Goal: Information Seeking & Learning: Learn about a topic

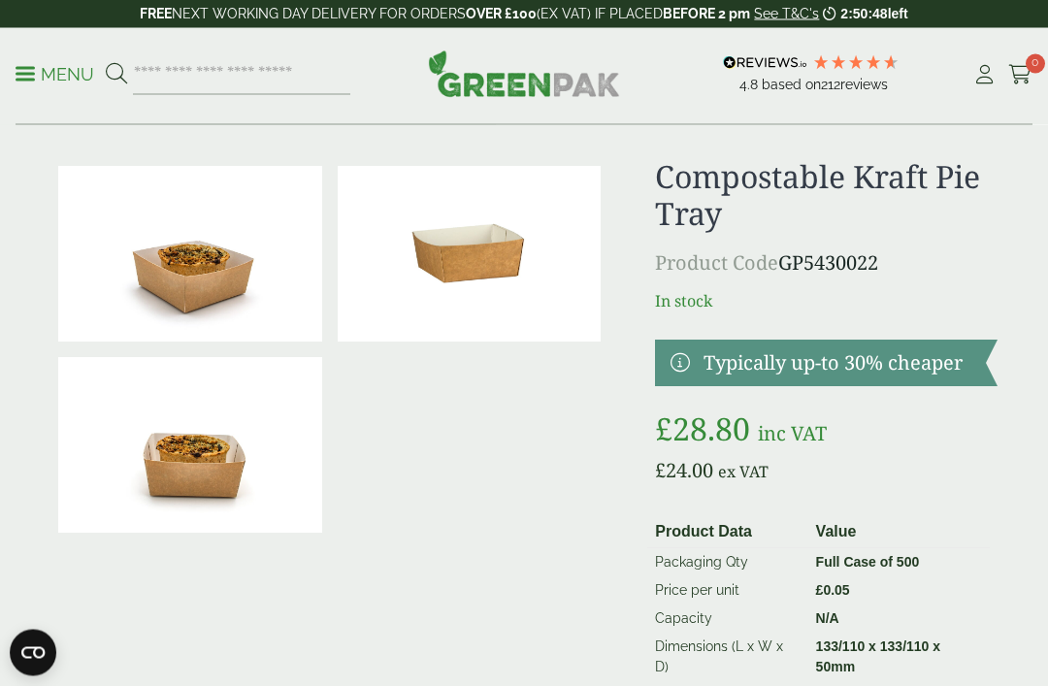
scroll to position [30, 0]
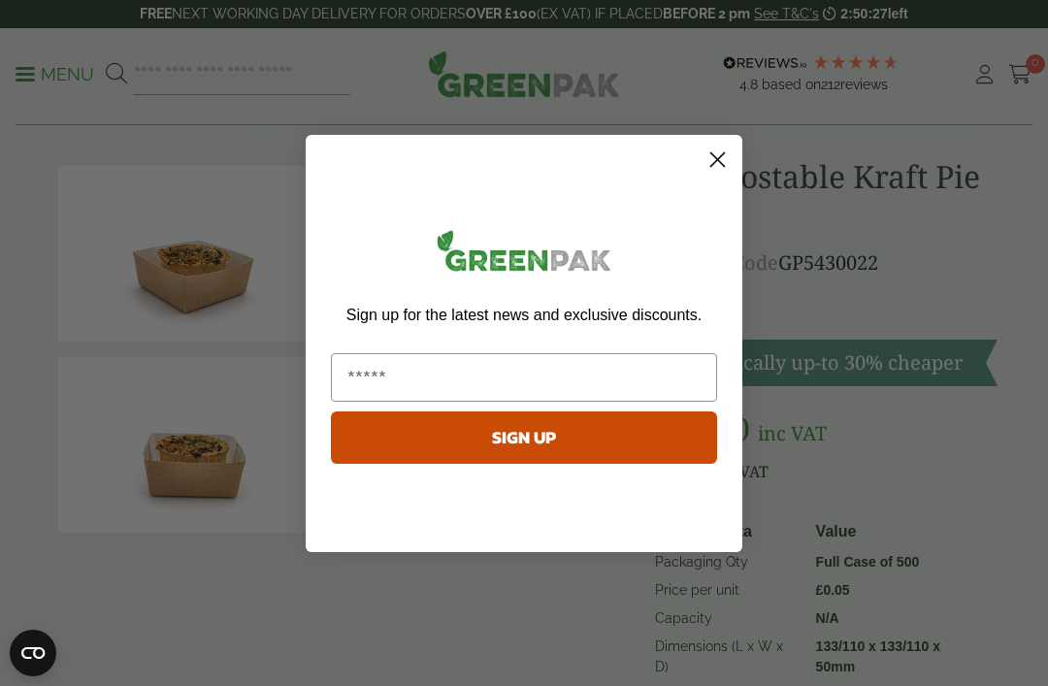
click at [718, 175] on circle "Close dialog" at bounding box center [718, 159] width 32 height 32
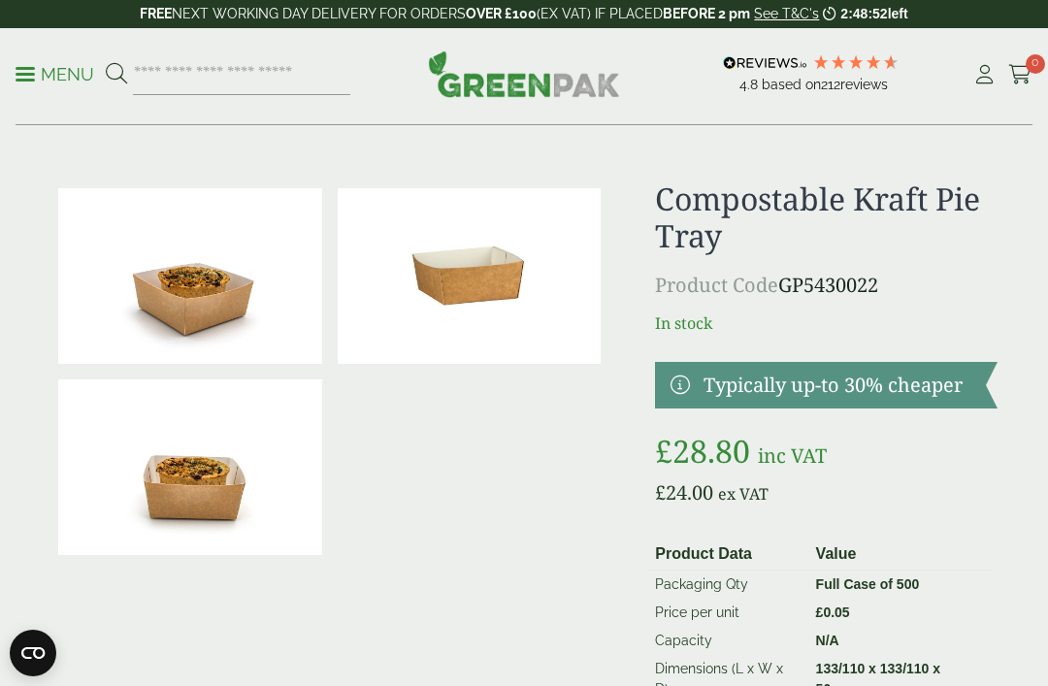
scroll to position [0, 0]
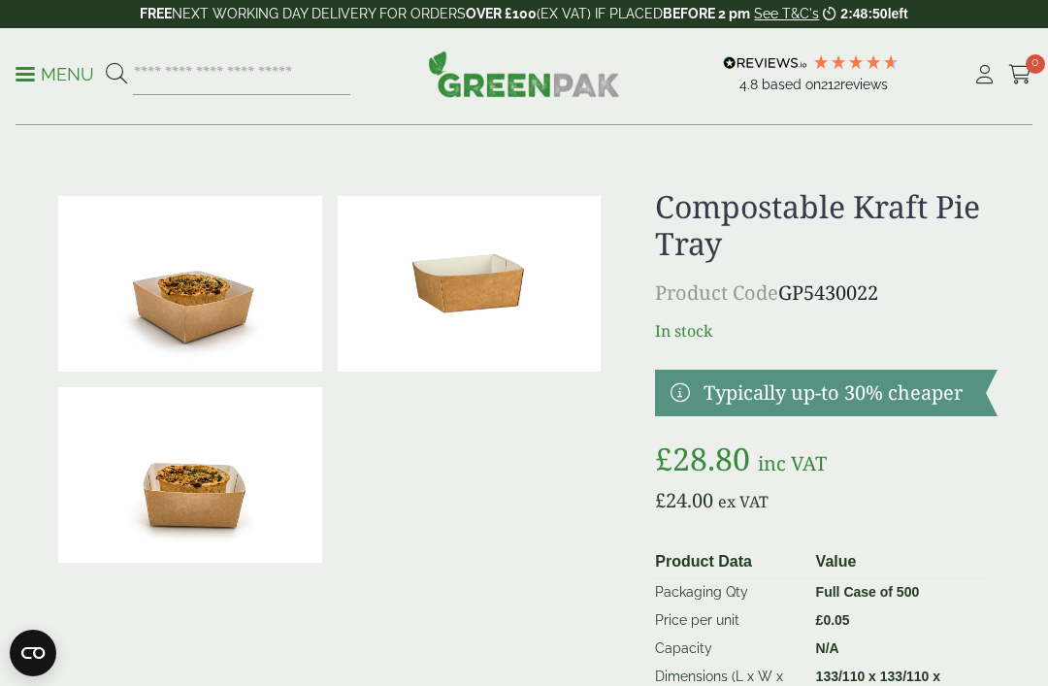
click at [32, 75] on span at bounding box center [25, 74] width 19 height 3
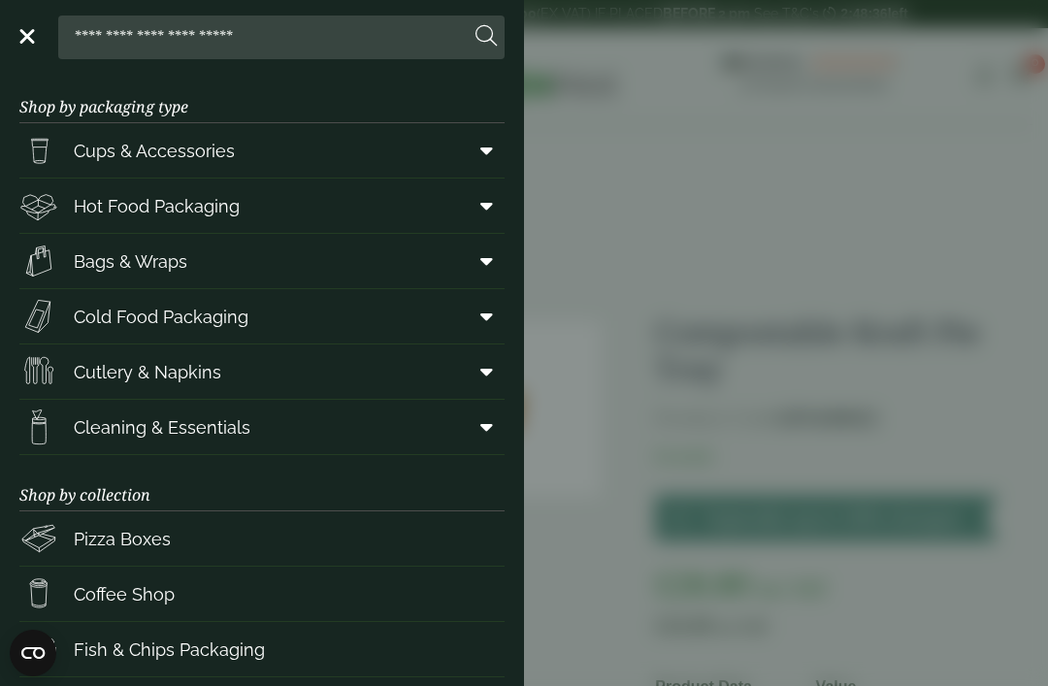
click at [243, 205] on link "Hot Food Packaging" at bounding box center [261, 206] width 485 height 54
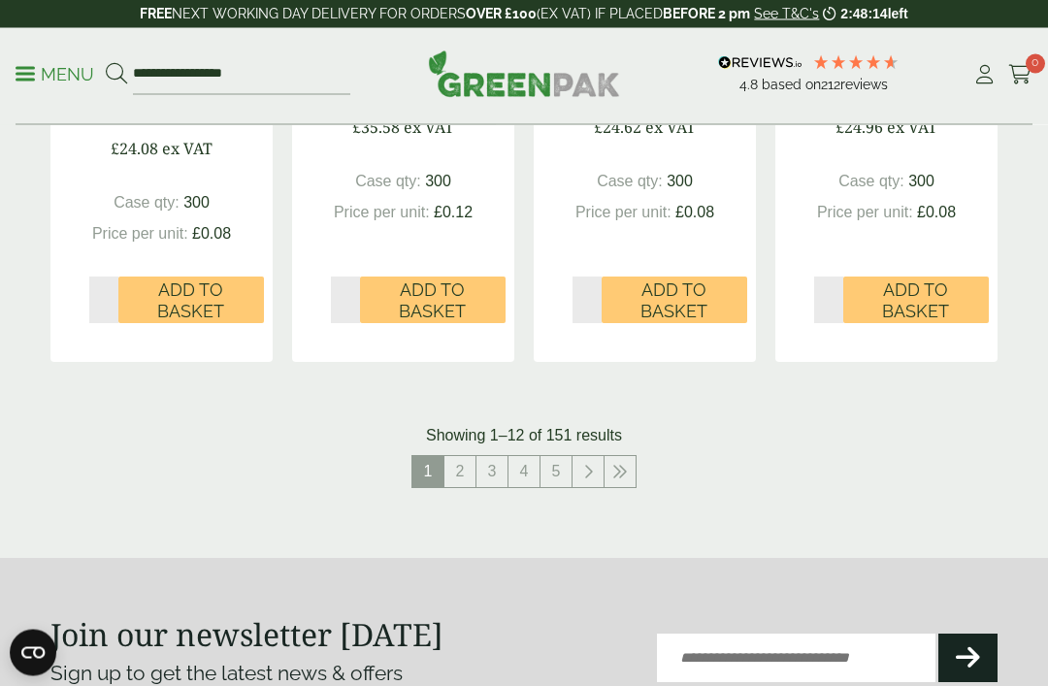
scroll to position [2350, 0]
click at [456, 469] on link "2" at bounding box center [460, 471] width 31 height 31
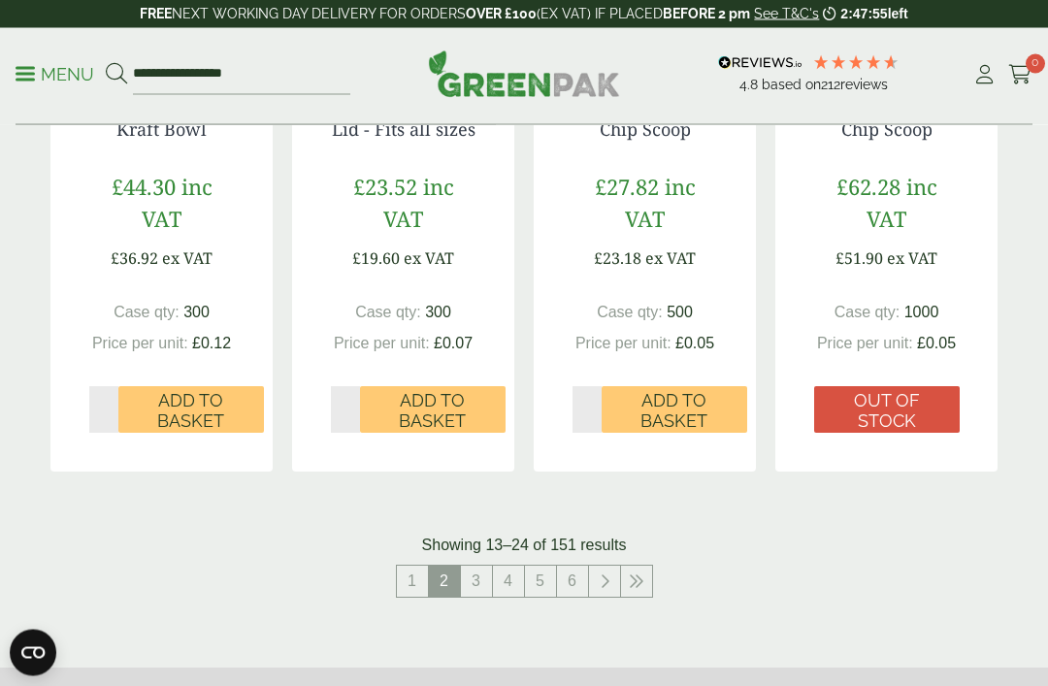
scroll to position [2261, 0]
click at [479, 569] on link "3" at bounding box center [476, 581] width 31 height 31
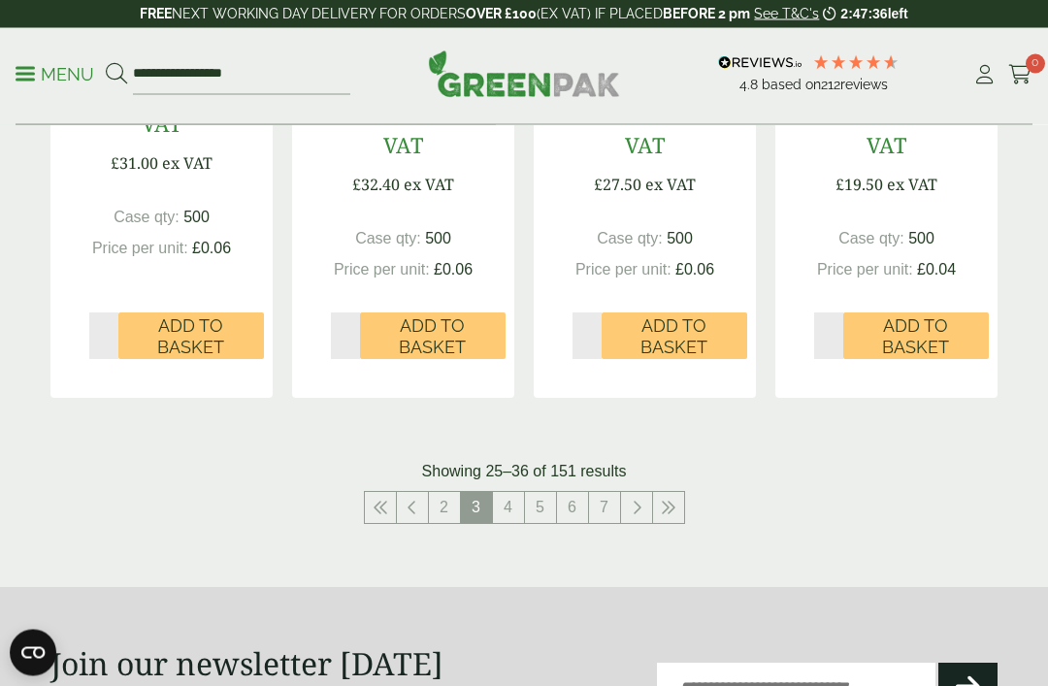
scroll to position [2353, 0]
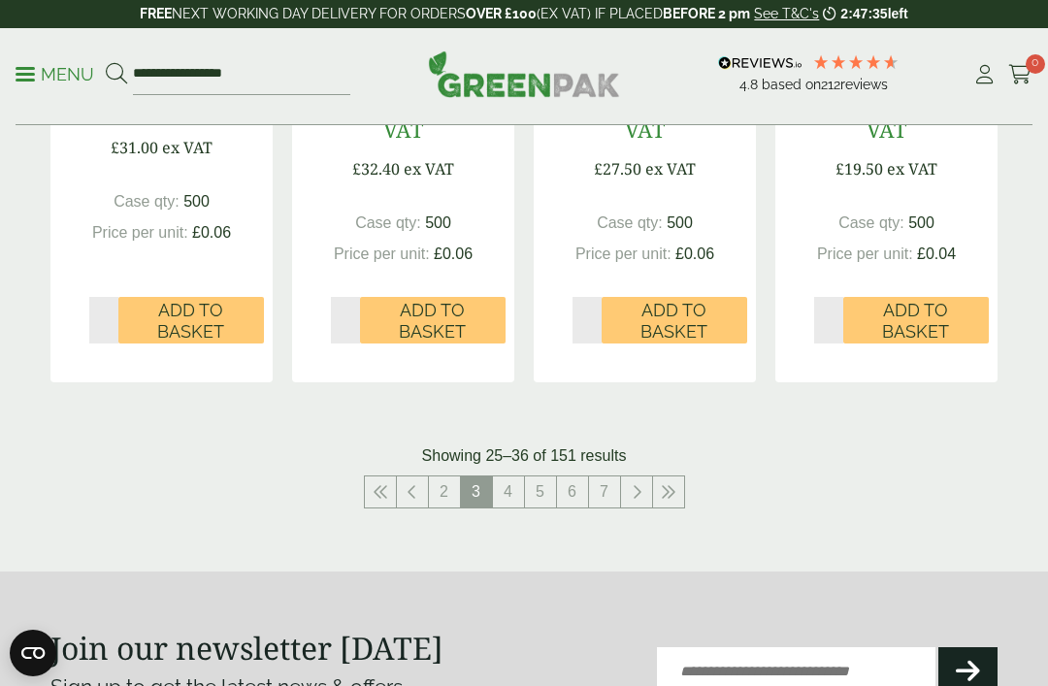
click at [509, 487] on link "4" at bounding box center [508, 492] width 31 height 31
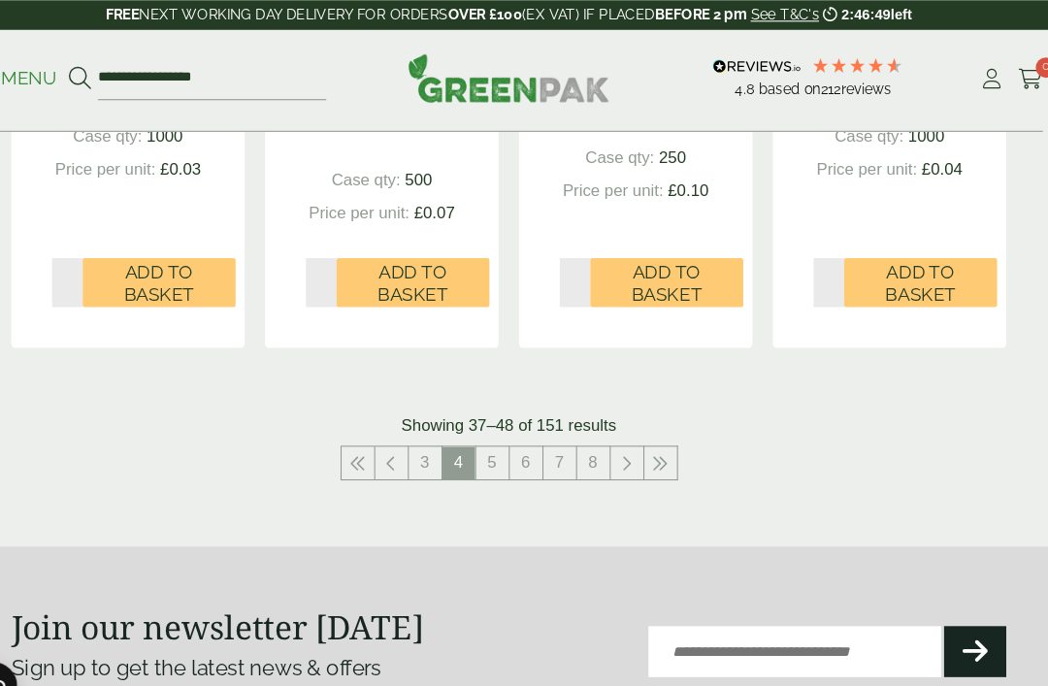
scroll to position [2423, 0]
click at [493, 425] on link "5" at bounding box center [508, 440] width 31 height 31
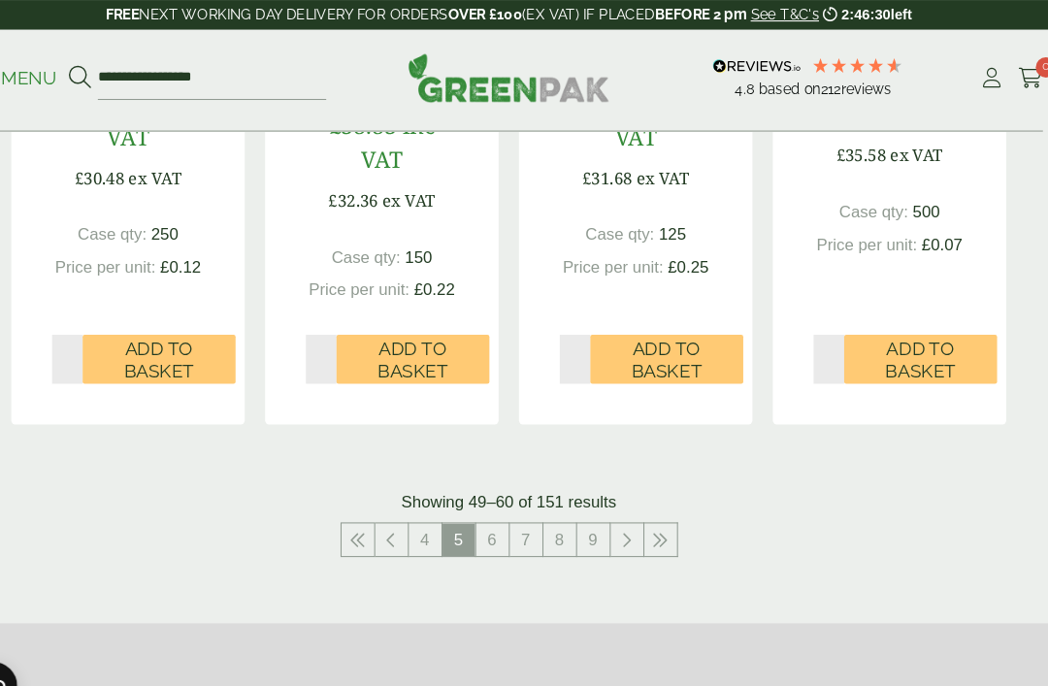
click at [493, 525] on link "6" at bounding box center [508, 513] width 31 height 31
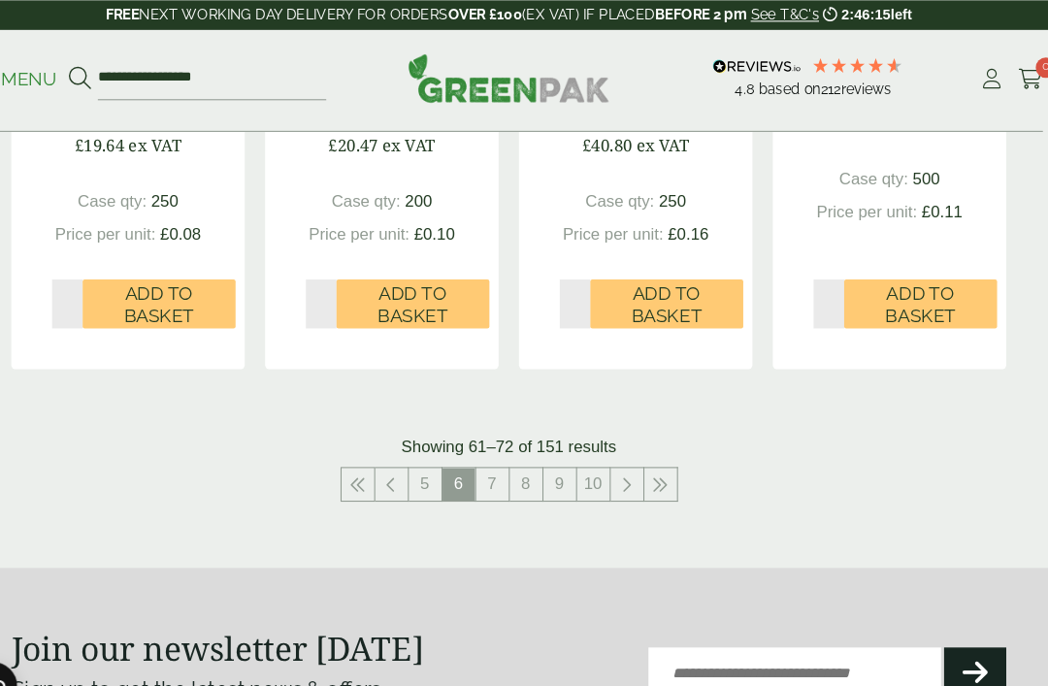
scroll to position [2402, 0]
click at [493, 449] on link "7" at bounding box center [508, 461] width 31 height 31
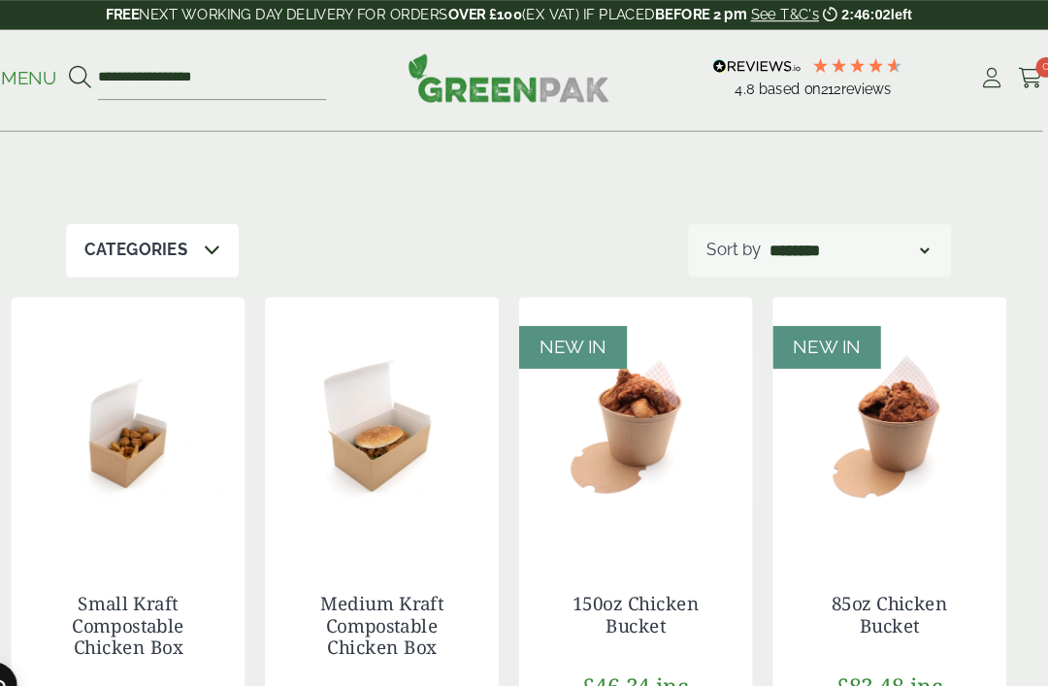
scroll to position [360, 0]
